Goal: Register for event/course

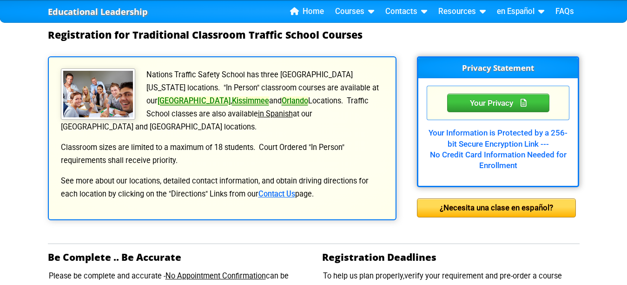
click at [231, 96] on link "[GEOGRAPHIC_DATA]" at bounding box center [194, 100] width 73 height 9
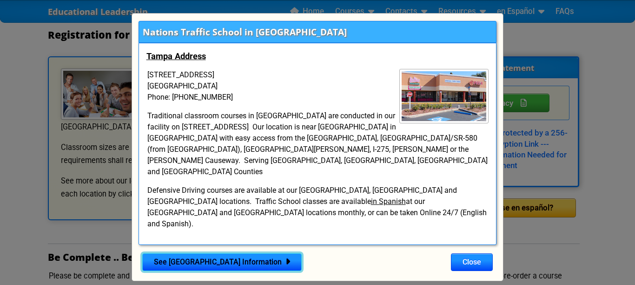
click at [243, 253] on link "See [GEOGRAPHIC_DATA] Information" at bounding box center [222, 262] width 160 height 18
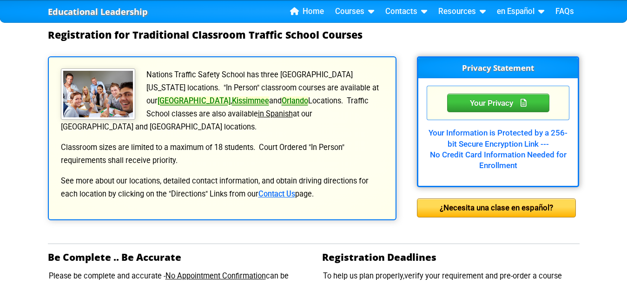
click at [231, 96] on link "[GEOGRAPHIC_DATA]" at bounding box center [194, 100] width 73 height 9
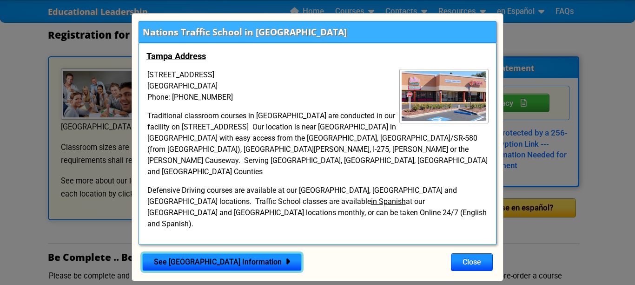
click at [223, 253] on link "See [GEOGRAPHIC_DATA] Information" at bounding box center [222, 262] width 160 height 18
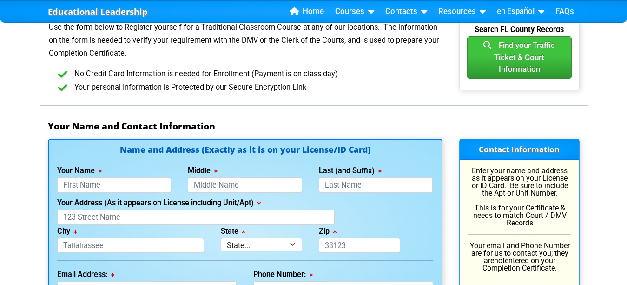
scroll to position [651, 0]
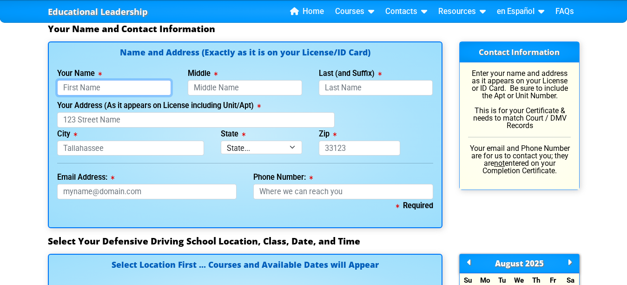
click at [110, 90] on input "Your Name" at bounding box center [114, 87] width 114 height 15
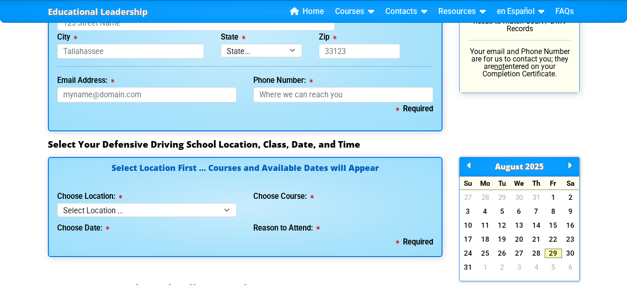
scroll to position [791, 0]
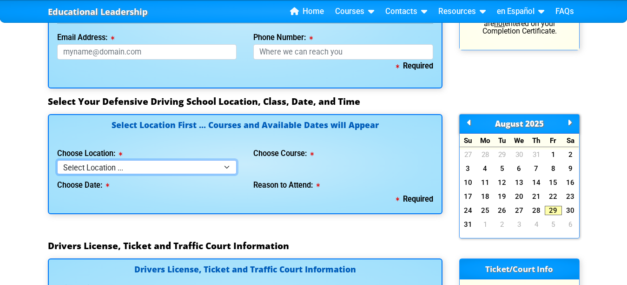
click at [217, 167] on select "Select Location ... Tampa Orlando Kissimmee Tampa - en español Kissimmee - en e…" at bounding box center [147, 166] width 180 height 13
select select "2"
click at [57, 160] on select "Select Location ... Tampa Orlando Kissimmee Tampa - en español Kissimmee - en e…" at bounding box center [147, 166] width 180 height 13
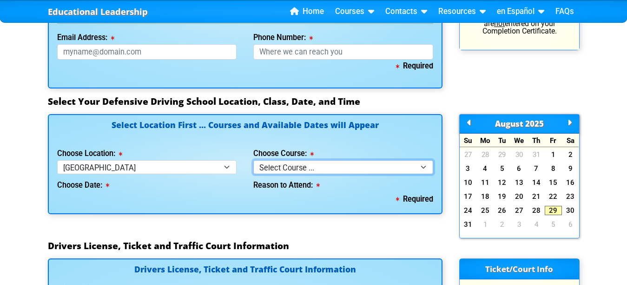
click at [406, 166] on select "Select Course ... 4 Hour BDI Class (Basic Course & TCAC) 4 Hour Under 25 Class …" at bounding box center [343, 166] width 180 height 13
select select "1"
click at [253, 160] on select "Select Course ... 4 Hour BDI Class (Basic Course & TCAC) 4 Hour Under 25 Class …" at bounding box center [343, 166] width 180 height 13
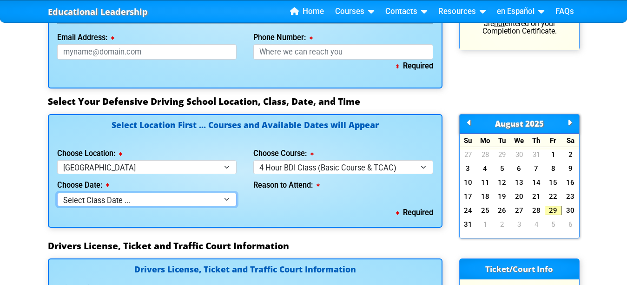
click at [202, 196] on select "Select Class Date ... Aug 30 -- (Saturday from 9:30am-1:30pm) Sep 6 -- (Saturda…" at bounding box center [147, 199] width 180 height 13
select select "08/30/2025, 4"
click at [57, 193] on select "Select Class Date ... Aug 30 -- (Saturday from 9:30am-1:30pm) Sep 6 -- (Saturda…" at bounding box center [147, 199] width 180 height 13
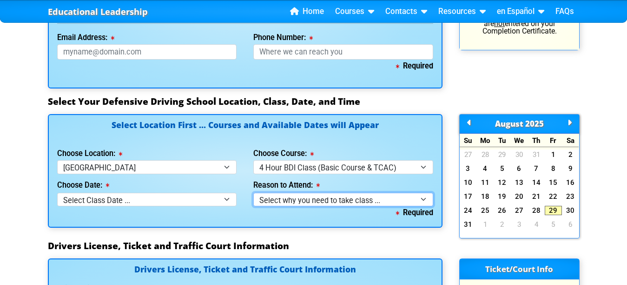
click at [392, 196] on select "Select why you need to take class ... Election for Traffic Ticket (No Points) C…" at bounding box center [343, 199] width 180 height 13
select select "BDI - Court Ordered"
click at [253, 193] on select "Select why you need to take class ... Election for Traffic Ticket (No Points) C…" at bounding box center [343, 199] width 180 height 13
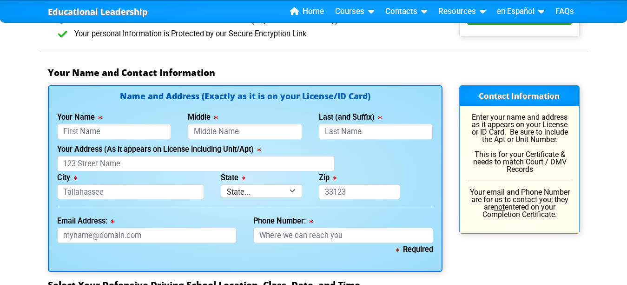
scroll to position [605, 0]
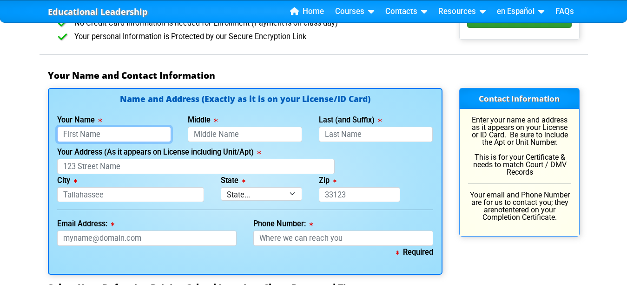
click at [97, 133] on input "Your Name" at bounding box center [114, 134] width 114 height 15
type input "Khaled"
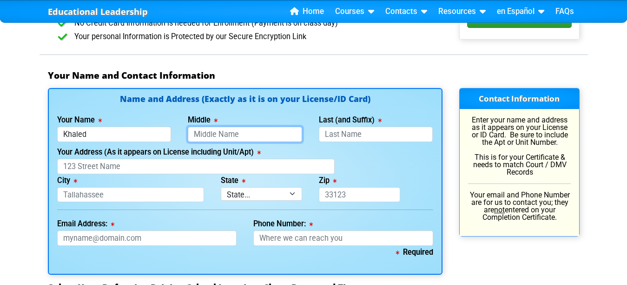
click at [204, 134] on input "Middle" at bounding box center [245, 134] width 114 height 15
type input "Toukhi"
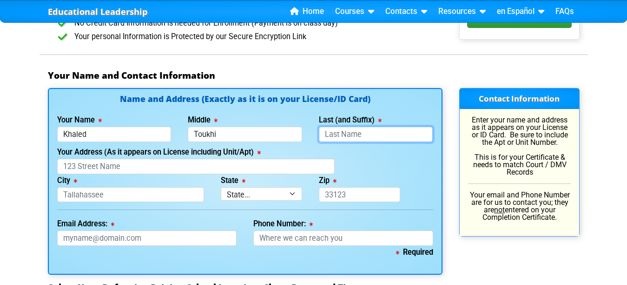
click at [369, 137] on input "Last (and Suffix)" at bounding box center [376, 134] width 114 height 15
type input "Swieelm"
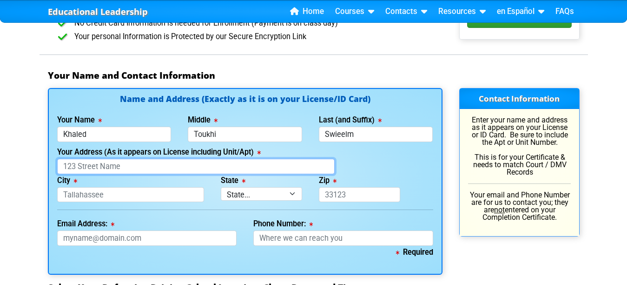
click at [72, 166] on input "Your Address (As it appears on License including Unit/Apt)" at bounding box center [196, 166] width 278 height 15
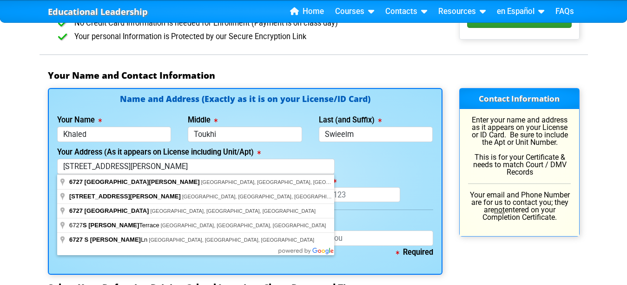
type input "6727 South Lois Avenue"
type input "[GEOGRAPHIC_DATA]"
select select "{"fullName":"Florida","abbreviation":"FL","uniqueId":"1d559909-6cf0-4a4d-848e-a…"
type input "33616"
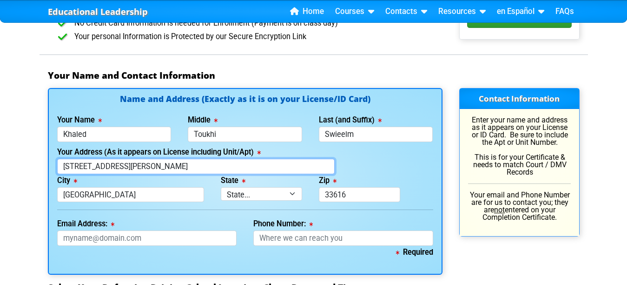
click at [240, 166] on input "6727 South Lois Avenue" at bounding box center [196, 166] width 278 height 15
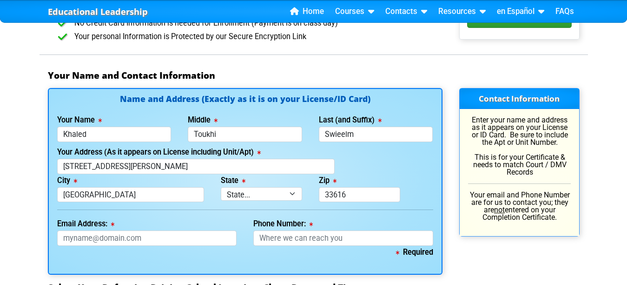
click at [399, 173] on div "Your Address (As it appears on License including Unit/Apt) 6727 South Lois Aven…" at bounding box center [245, 160] width 393 height 28
click at [118, 235] on input "Email Address:" at bounding box center [147, 237] width 180 height 15
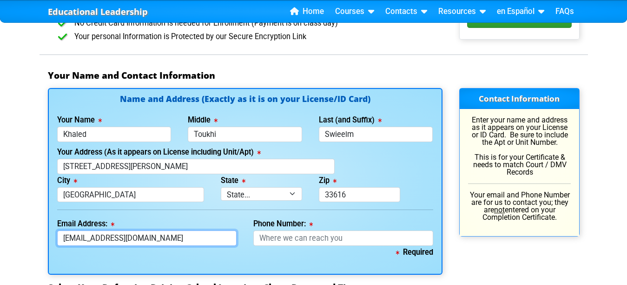
type input "swieelm@gmail.com"
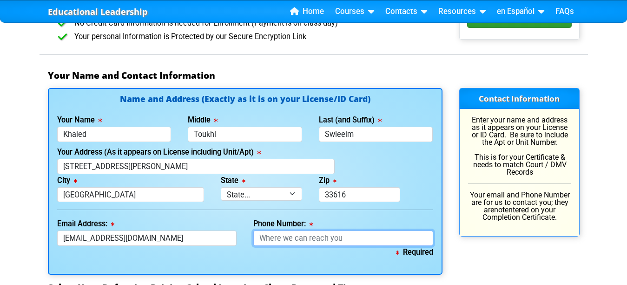
click at [286, 238] on input "Phone Number:" at bounding box center [343, 237] width 180 height 15
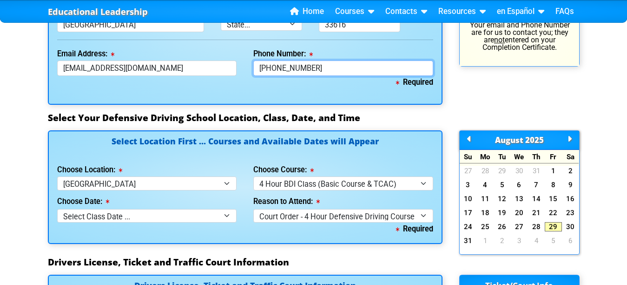
scroll to position [791, 0]
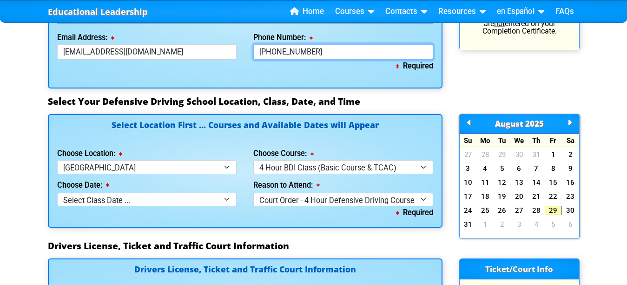
type input "813-810-0416"
click at [568, 211] on link "30" at bounding box center [570, 210] width 17 height 9
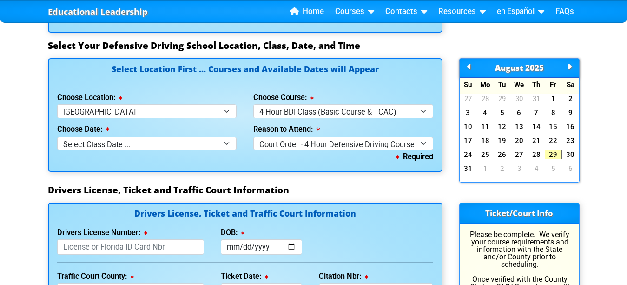
scroll to position [884, 0]
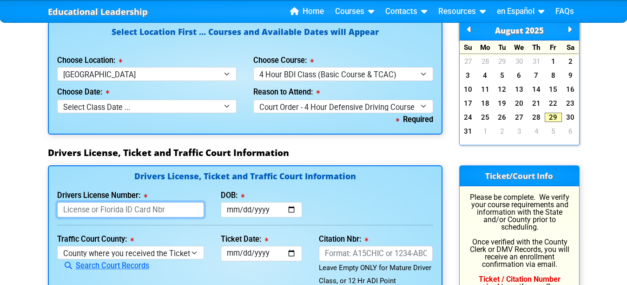
click at [84, 208] on input "Drivers License Number:" at bounding box center [130, 209] width 147 height 15
type input "S439576140000"
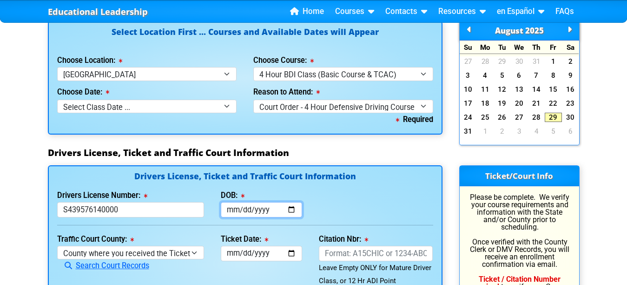
click at [257, 209] on input "DOB:" at bounding box center [261, 209] width 81 height 15
click at [228, 210] on input "DOB:" at bounding box center [261, 209] width 81 height 15
type input "1971-04-03"
click at [343, 210] on div "Drivers License Number: S439576140000 DOB: 1971-04-03" at bounding box center [245, 203] width 393 height 28
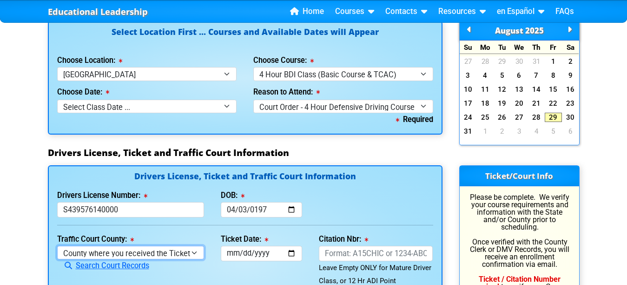
click at [191, 251] on select "County where you received the Ticket Out of State Out of State - Georgia Out of…" at bounding box center [130, 252] width 147 height 13
click at [57, 246] on select "County where you received the Ticket Out of State Out of State - Georgia Out of…" at bounding box center [130, 252] width 147 height 13
click at [194, 252] on select "County where you received the Ticket Out of State Out of State - Georgia Out of…" at bounding box center [130, 252] width 147 height 13
select select "{"countyName":"Pinellas","state":"FL","uniqueId":"7c9cc234-d9fd-4e38-bf16-c40ed…"
click at [57, 246] on select "County where you received the Ticket Out of State Out of State - Georgia Out of…" at bounding box center [130, 252] width 147 height 13
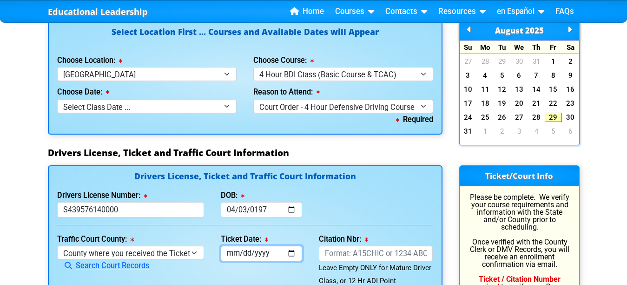
click at [256, 250] on input "Ticket Date:" at bounding box center [261, 253] width 81 height 15
click at [237, 251] on input "Ticket Date:" at bounding box center [261, 253] width 81 height 15
type input "2024-12-29"
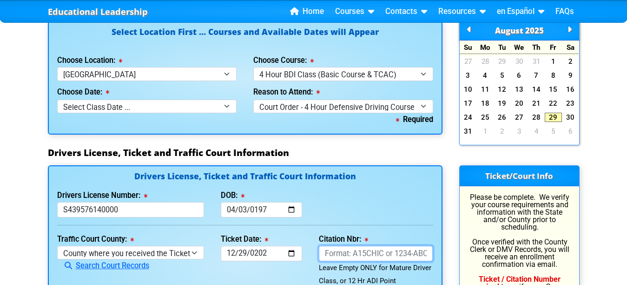
click at [345, 253] on input "Citation Nbr:" at bounding box center [376, 253] width 114 height 15
type input "a"
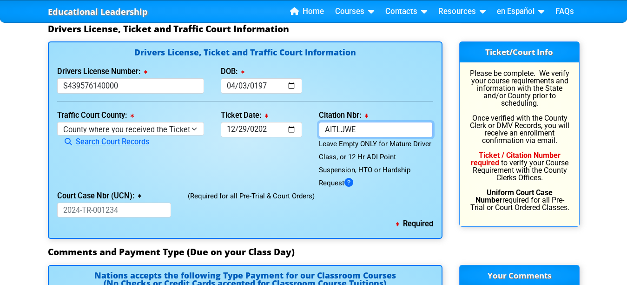
scroll to position [1023, 0]
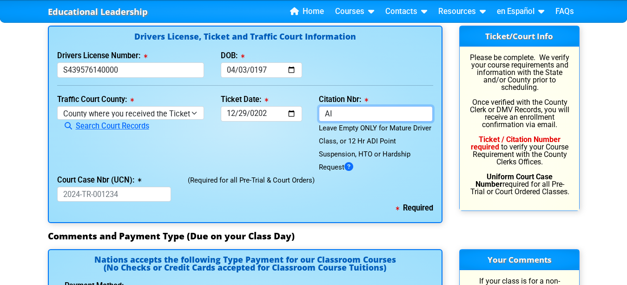
type input "A"
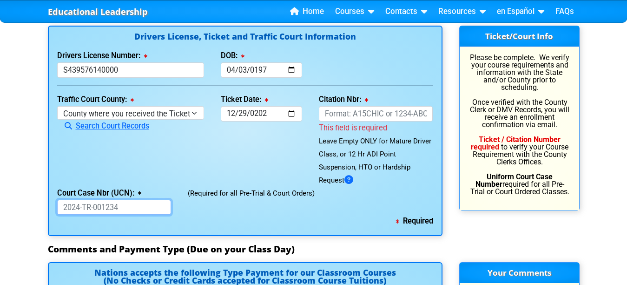
click at [91, 207] on input "Court Case Nbr (UCN):" at bounding box center [114, 207] width 114 height 15
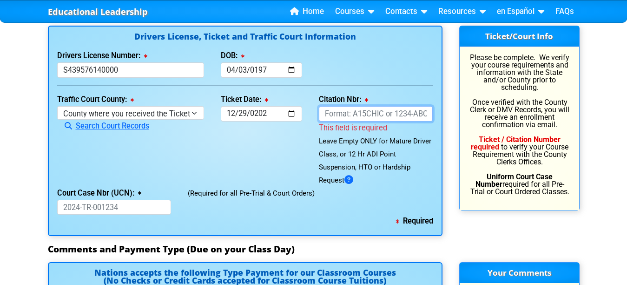
click at [377, 113] on input "Citation Nbr:" at bounding box center [376, 113] width 114 height 15
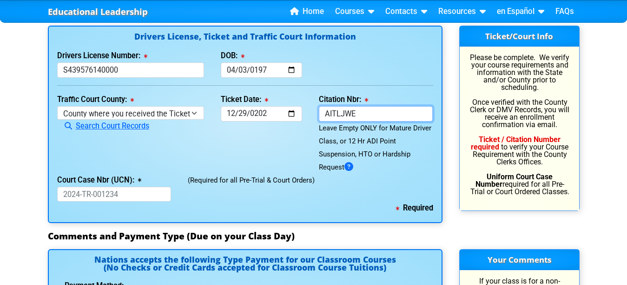
type input "AITLJWE"
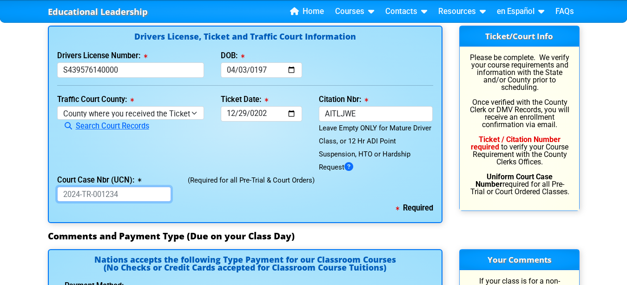
click at [71, 196] on input "Court Case Nbr (UCN):" at bounding box center [114, 194] width 114 height 15
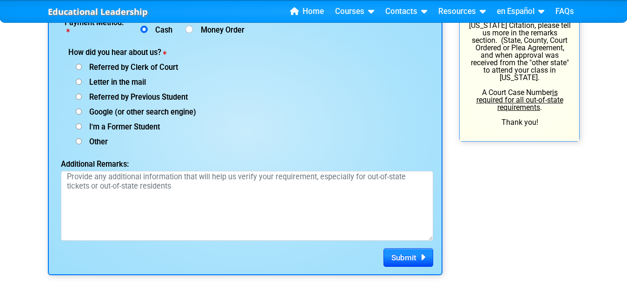
scroll to position [1302, 0]
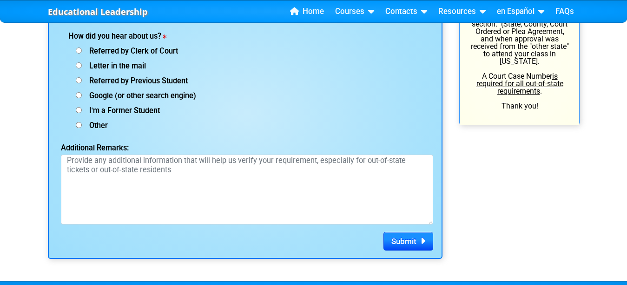
type input "AITJWE"
click at [78, 124] on input "Other (specify below)" at bounding box center [79, 125] width 6 height 6
radio input "true"
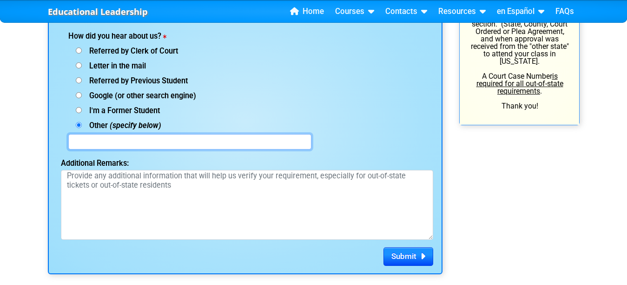
click at [102, 137] on input "text" at bounding box center [189, 141] width 243 height 15
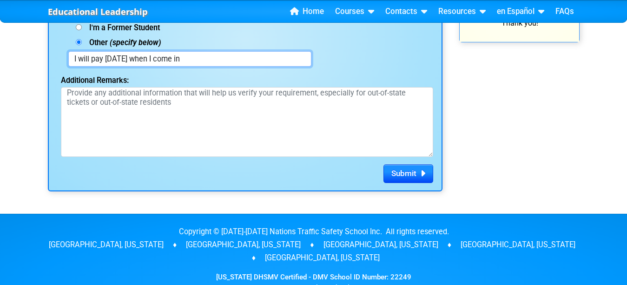
scroll to position [1395, 0]
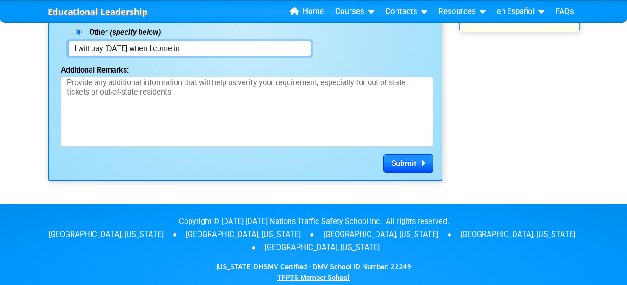
type input "I will pay tomorrow when I come in"
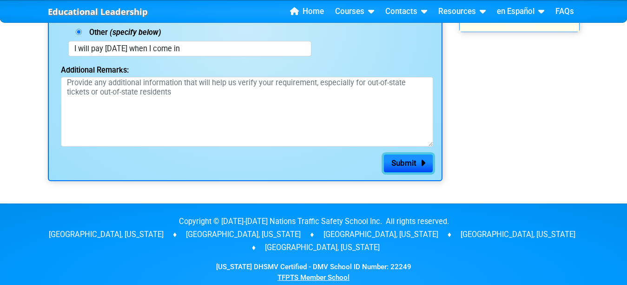
click at [413, 160] on span "Submit" at bounding box center [404, 162] width 25 height 9
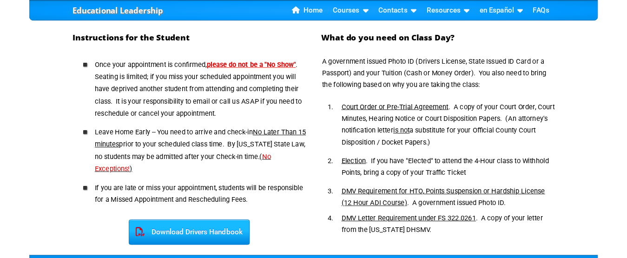
scroll to position [465, 0]
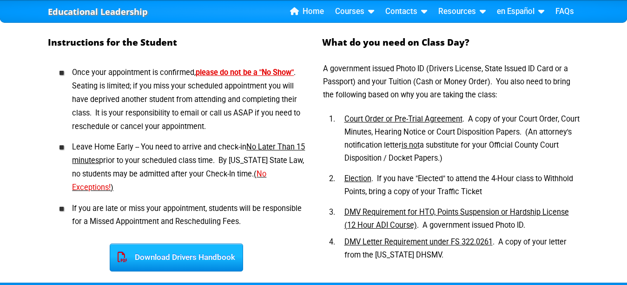
click at [182, 252] on div "Download Drivers Handbook" at bounding box center [176, 257] width 133 height 28
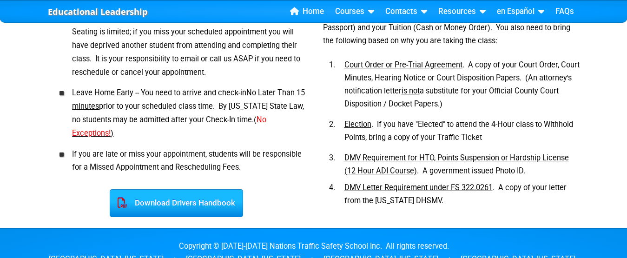
scroll to position [512, 0]
